Goal: Use online tool/utility: Utilize a website feature to perform a specific function

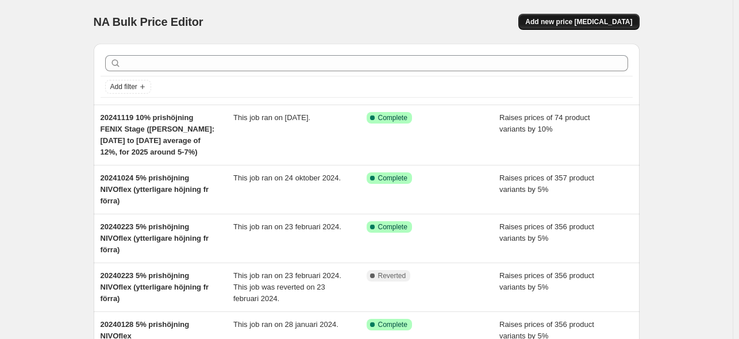
click at [577, 21] on span "Add new price [MEDICAL_DATA]" at bounding box center [578, 21] width 107 height 9
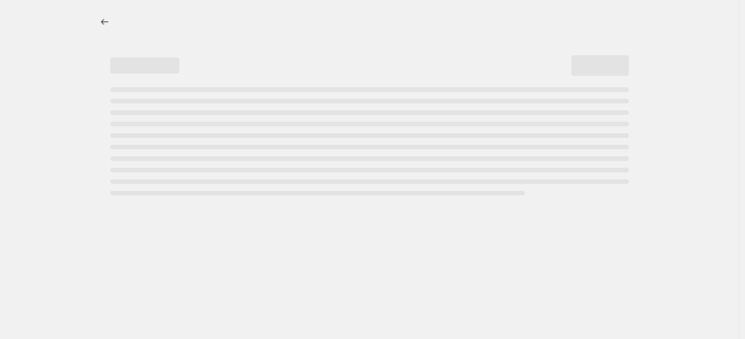
select select "percentage"
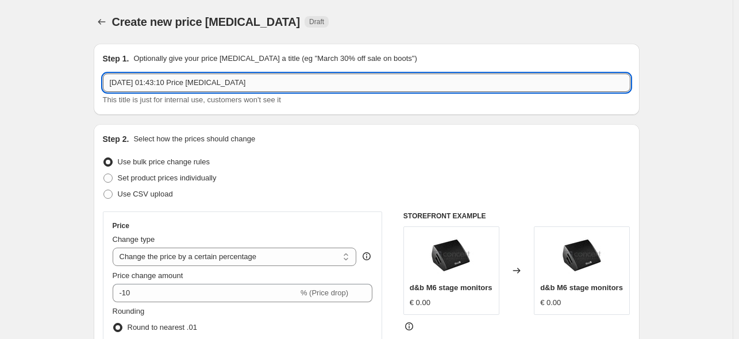
click at [292, 82] on input "[DATE] 01:43:10 Price [MEDICAL_DATA]" at bounding box center [367, 83] width 528 height 18
paste input "NIVOflex platforms"
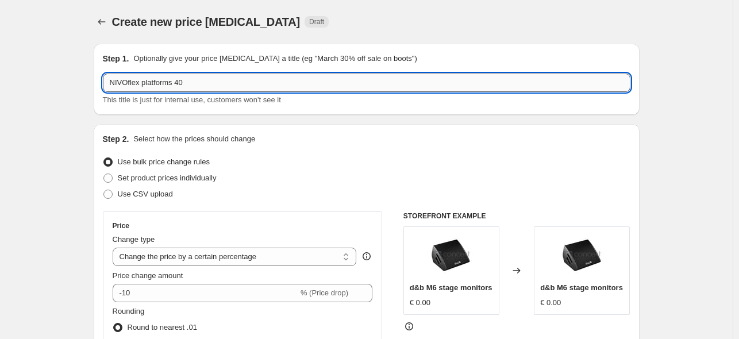
type input "NIVOflex platforms 40%"
